Goal: Information Seeking & Learning: Learn about a topic

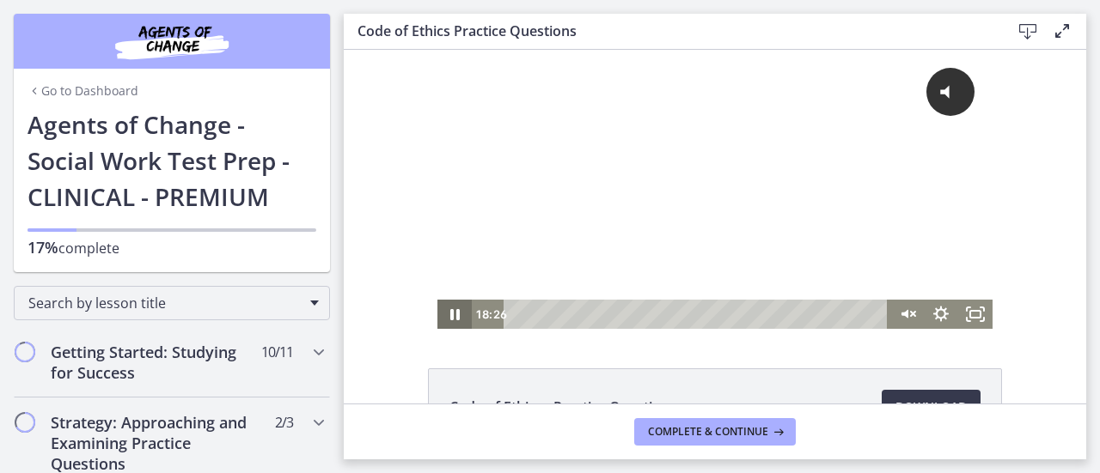
click at [450, 312] on icon "Pause" at bounding box center [454, 314] width 9 height 11
click at [452, 318] on icon "Play Video" at bounding box center [456, 314] width 9 height 12
click at [450, 318] on icon "Pause" at bounding box center [454, 314] width 41 height 35
click at [440, 316] on icon "Play Video" at bounding box center [456, 314] width 34 height 29
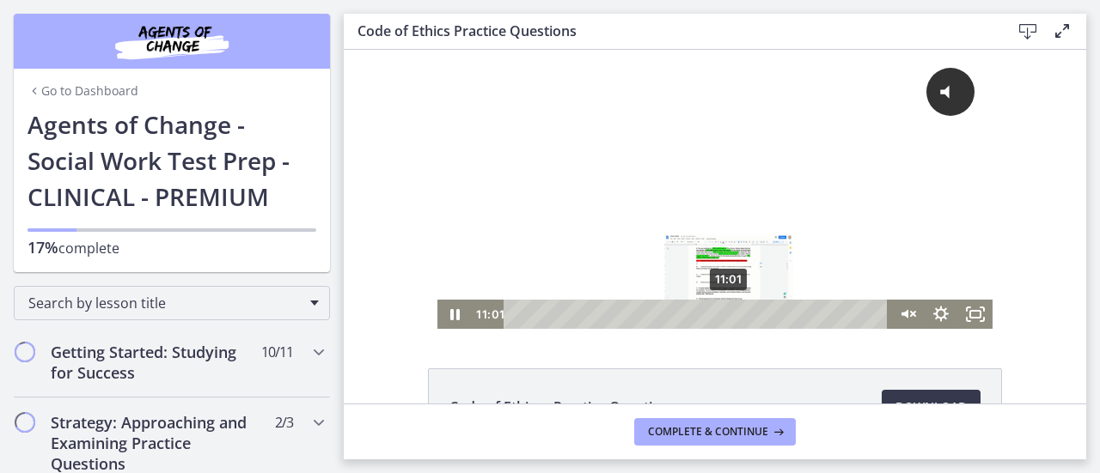
drag, startPoint x: 708, startPoint y: 314, endPoint x: 723, endPoint y: 314, distance: 15.5
click at [723, 314] on div "Playbar" at bounding box center [727, 313] width 9 height 9
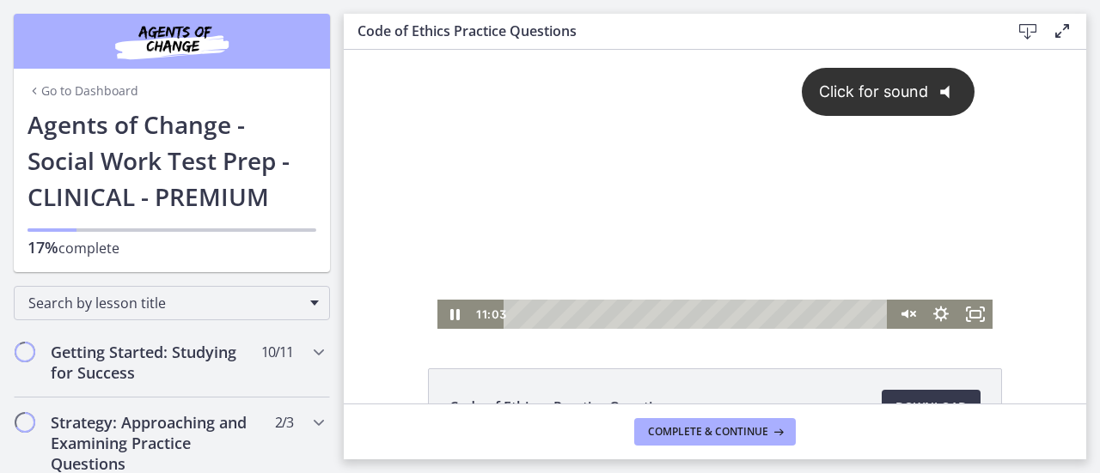
click at [897, 94] on span "Click for sound" at bounding box center [865, 91] width 125 height 18
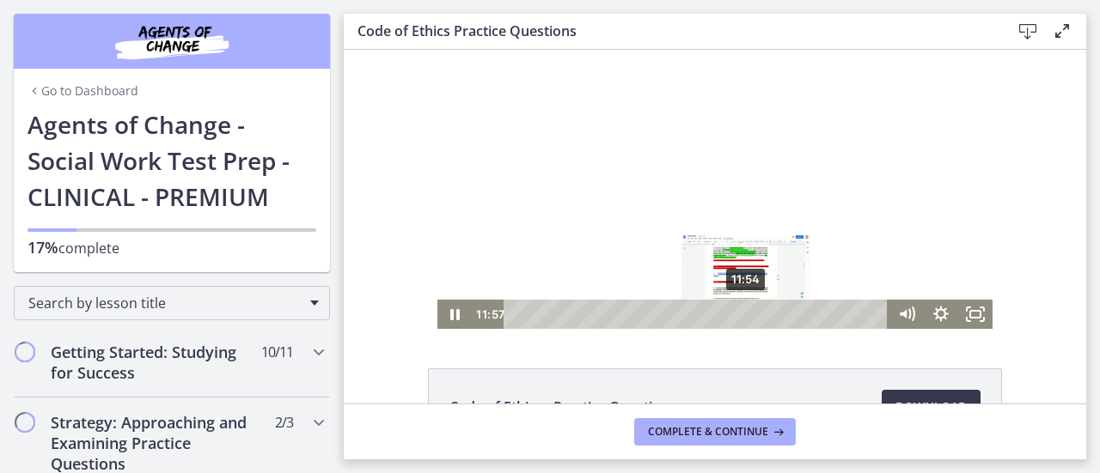
drag, startPoint x: 727, startPoint y: 314, endPoint x: 740, endPoint y: 312, distance: 14.0
click at [741, 312] on div "Playbar" at bounding box center [745, 313] width 9 height 9
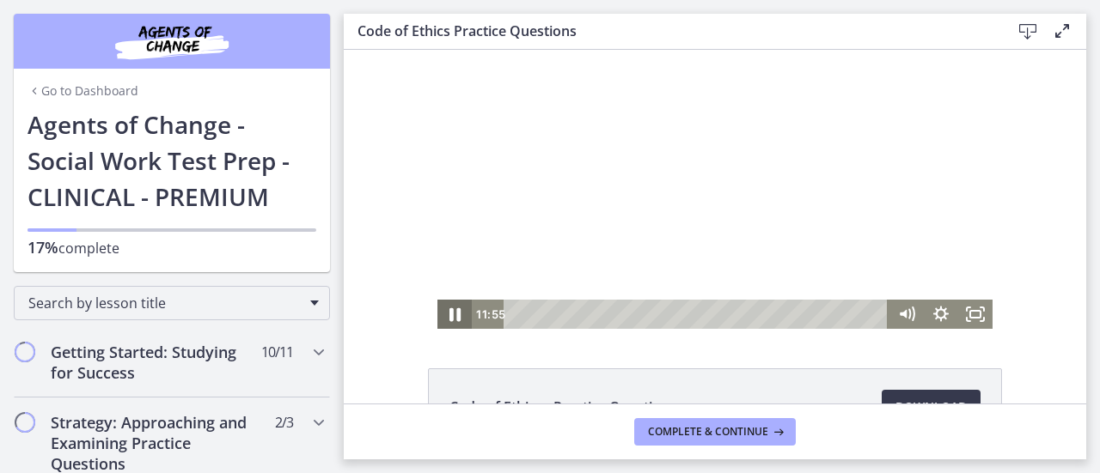
click at [442, 320] on icon "Pause" at bounding box center [454, 314] width 41 height 35
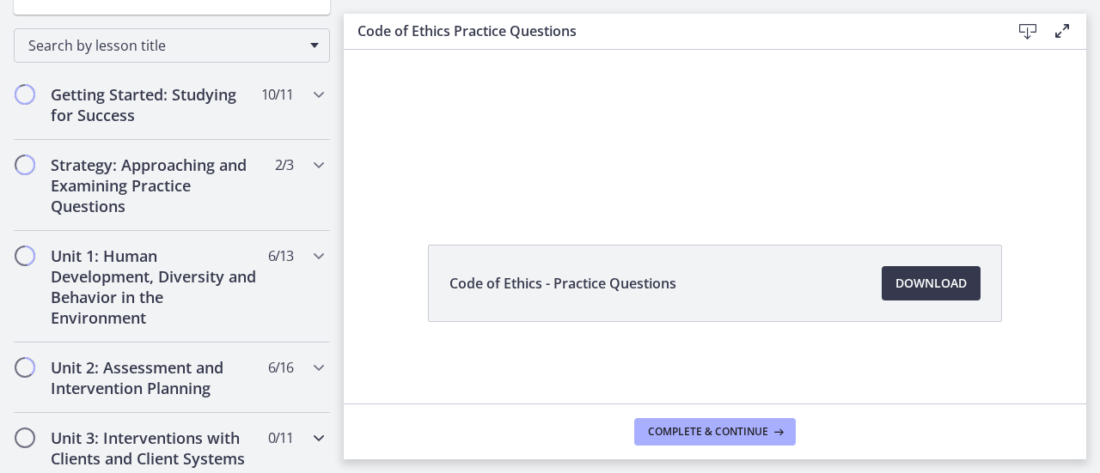
scroll to position [429, 0]
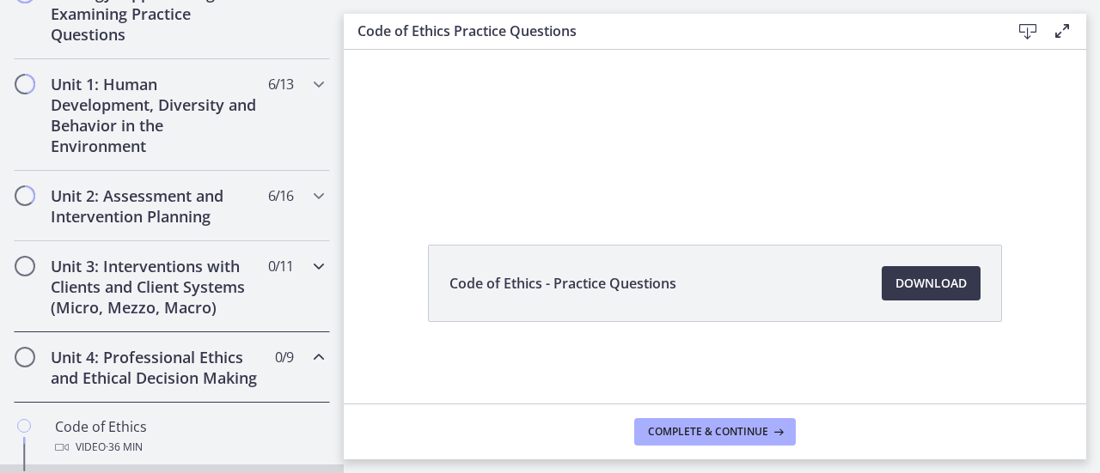
click at [169, 277] on h2 "Unit 3: Interventions with Clients and Client Systems (Micro, Mezzo, Macro)" at bounding box center [156, 287] width 210 height 62
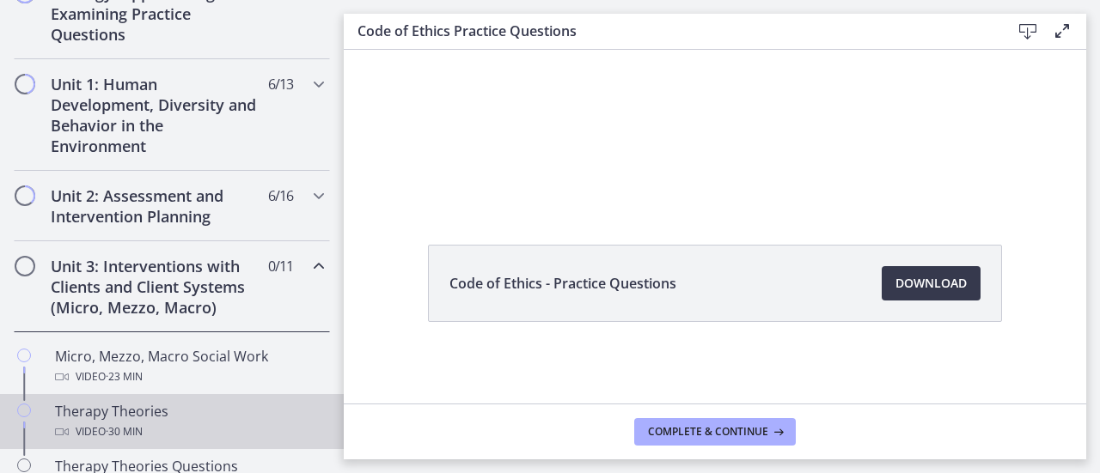
click at [207, 401] on div "Therapy Theories Video · 30 min" at bounding box center [189, 421] width 268 height 41
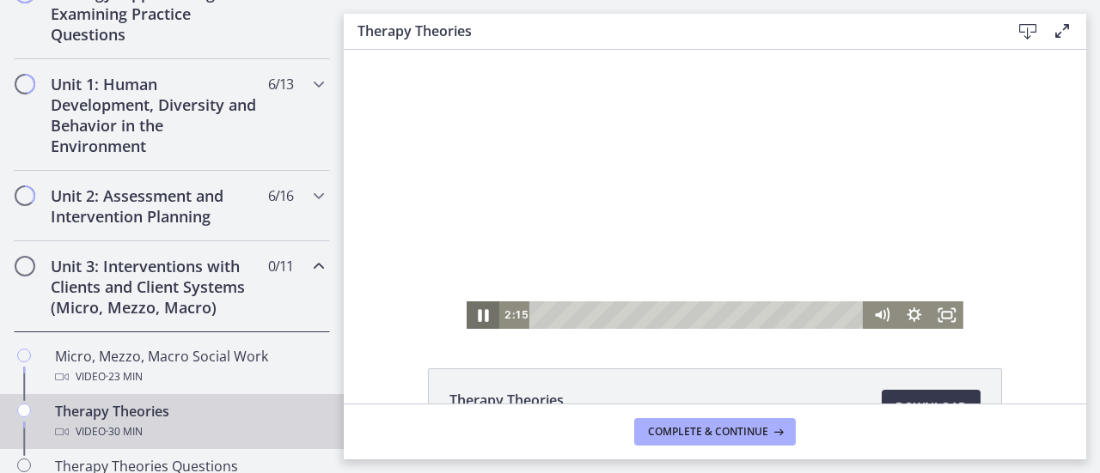
click at [481, 312] on icon "Pause" at bounding box center [483, 315] width 40 height 33
